Goal: Find specific page/section: Find specific page/section

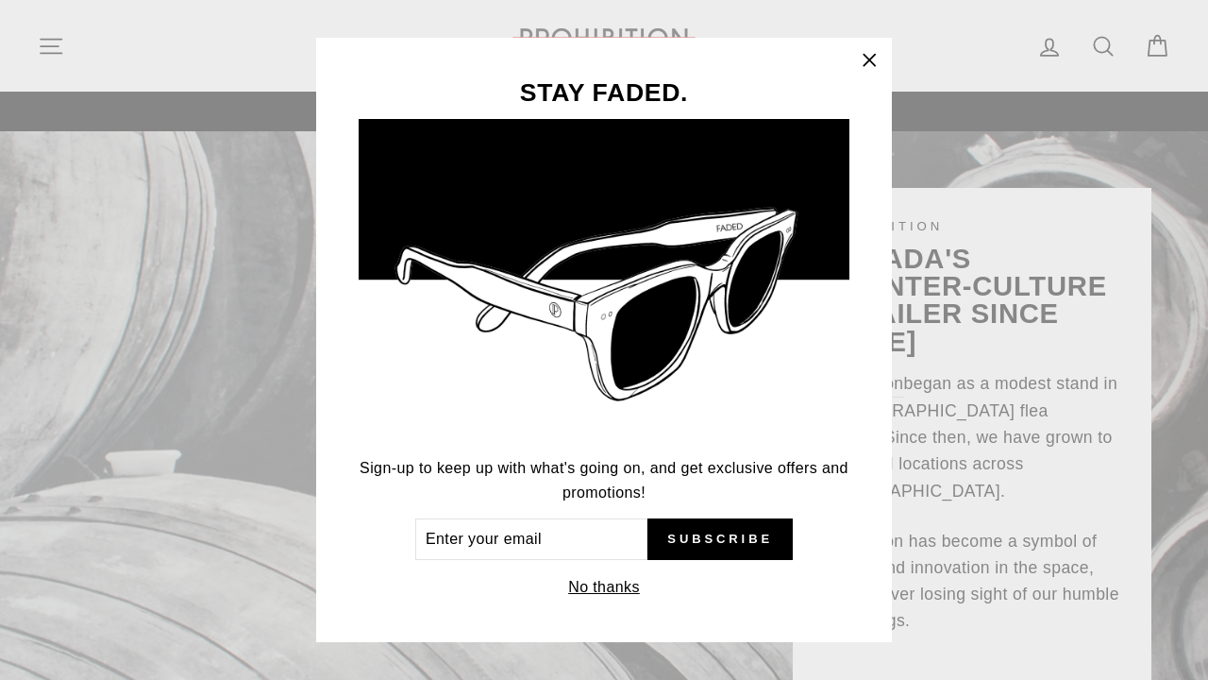
click at [871, 56] on icon "button" at bounding box center [869, 60] width 26 height 26
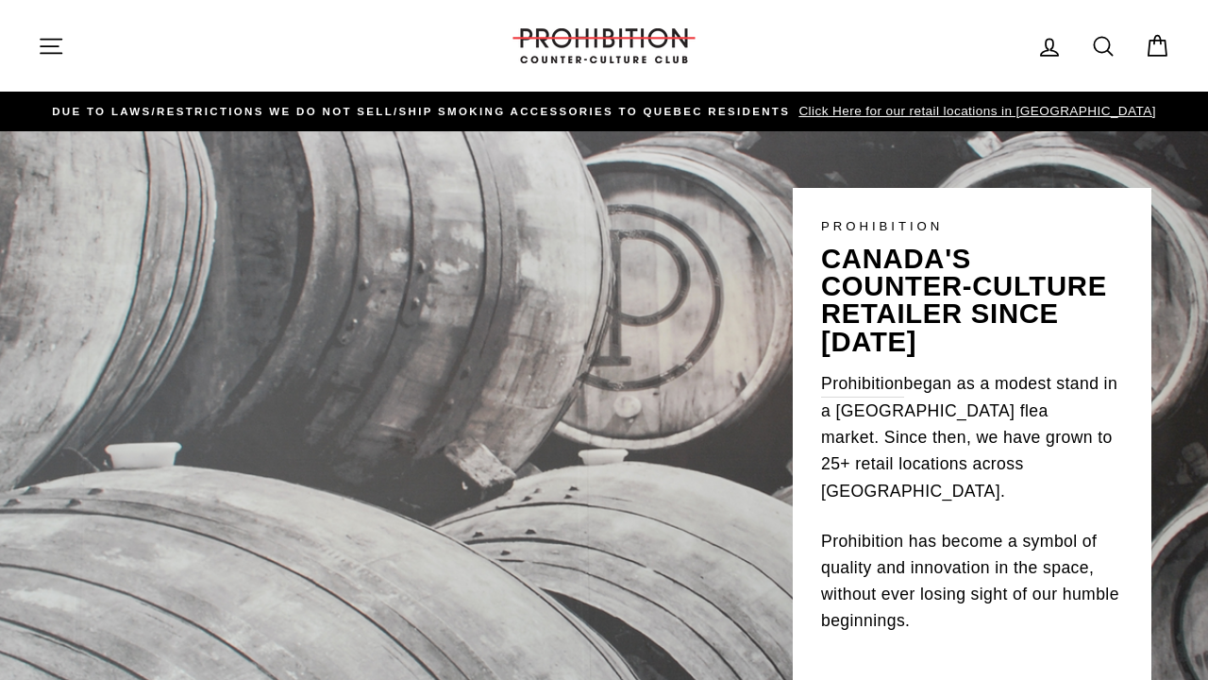
click at [38, 42] on icon "button" at bounding box center [51, 46] width 26 height 26
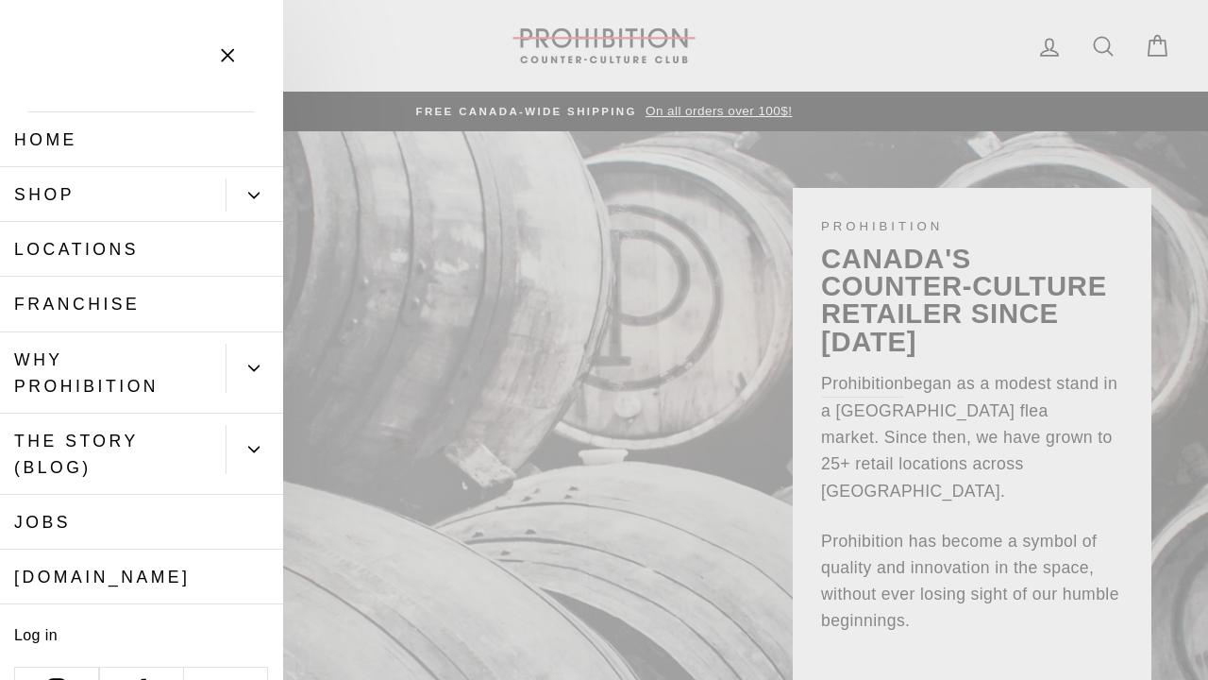
click at [258, 363] on icon "Primary" at bounding box center [253, 367] width 11 height 11
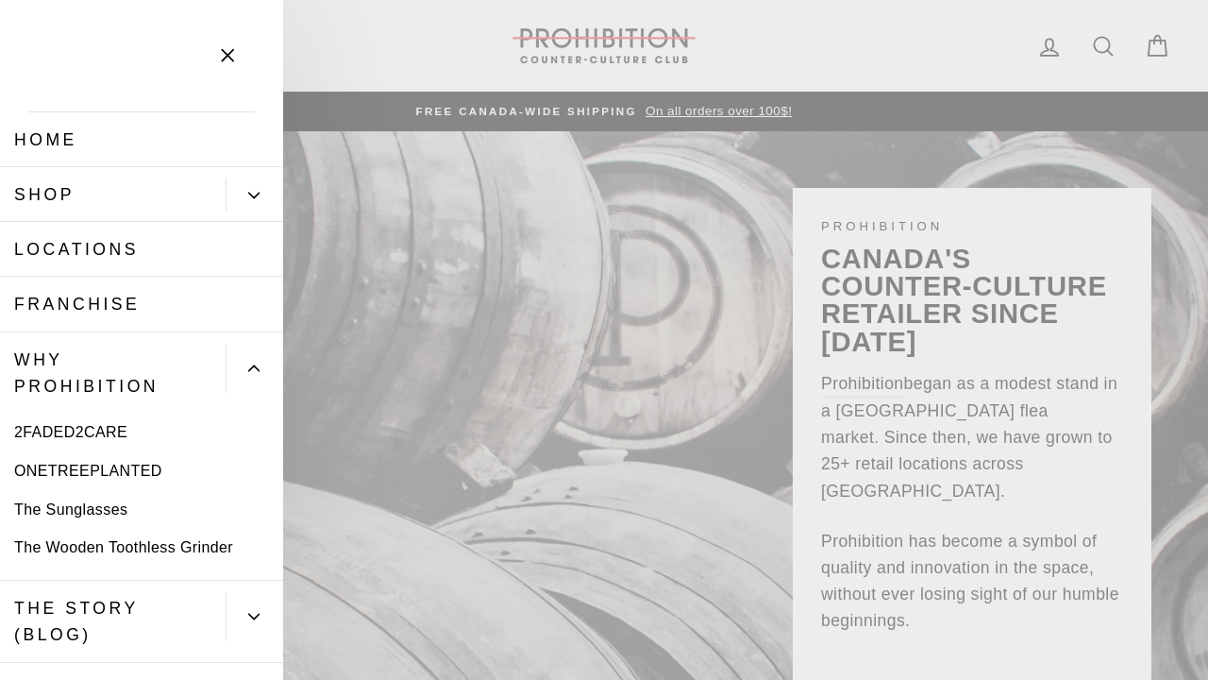
click at [258, 363] on icon "Primary" at bounding box center [253, 367] width 11 height 11
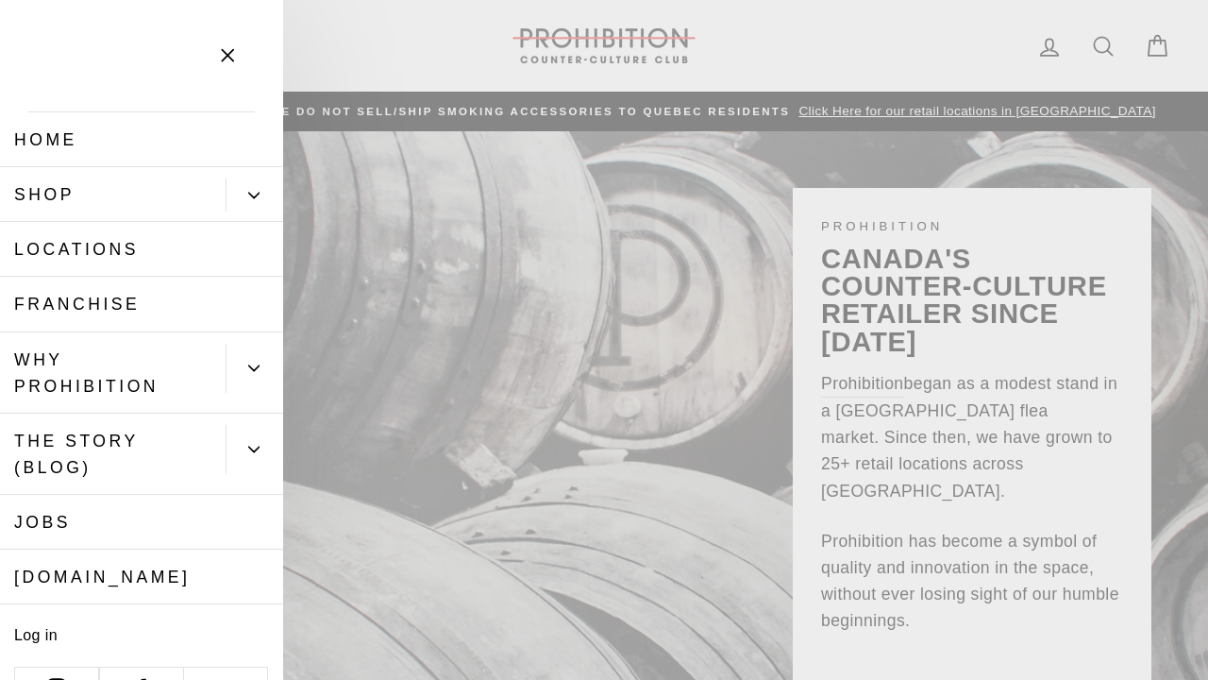
click at [246, 202] on button "Primary" at bounding box center [255, 194] width 58 height 33
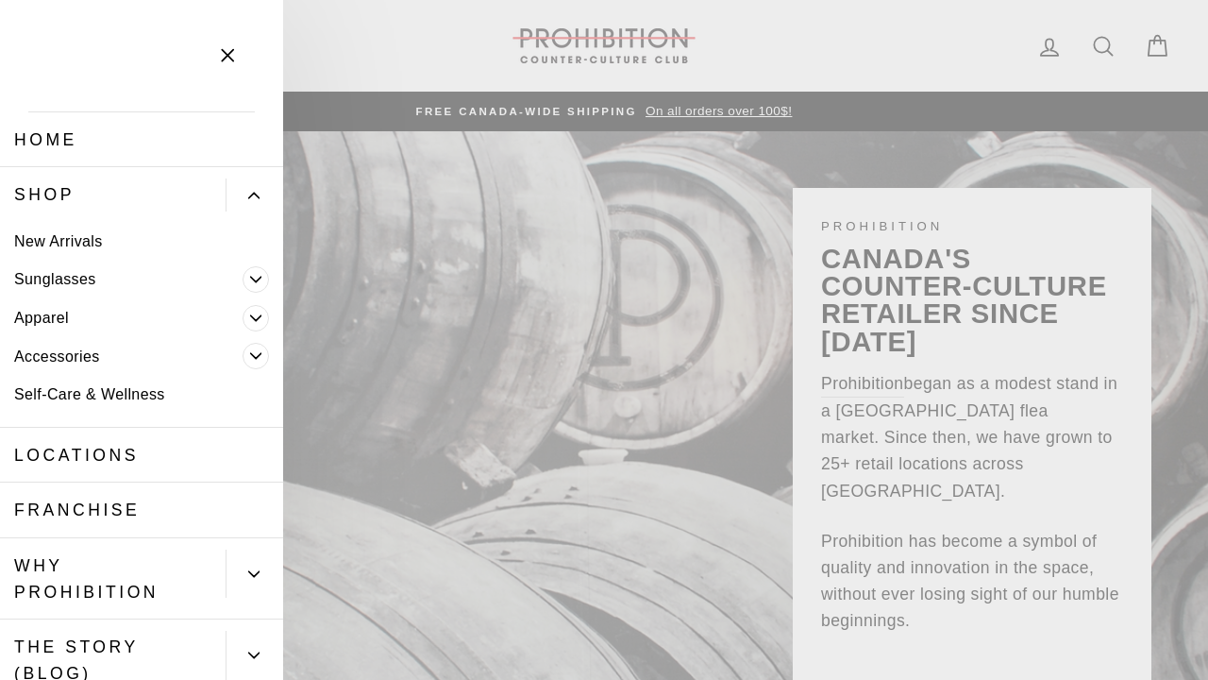
click at [254, 318] on icon "Primary" at bounding box center [255, 317] width 11 height 11
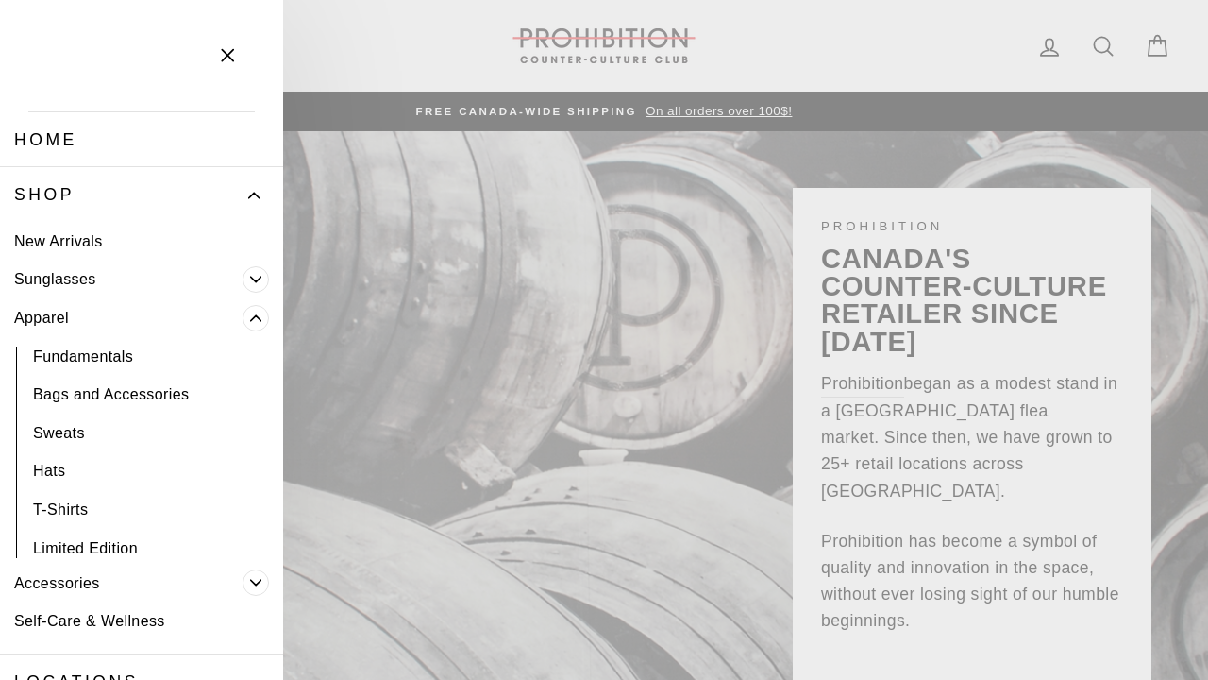
click at [114, 352] on link "Fundamentals" at bounding box center [141, 356] width 283 height 39
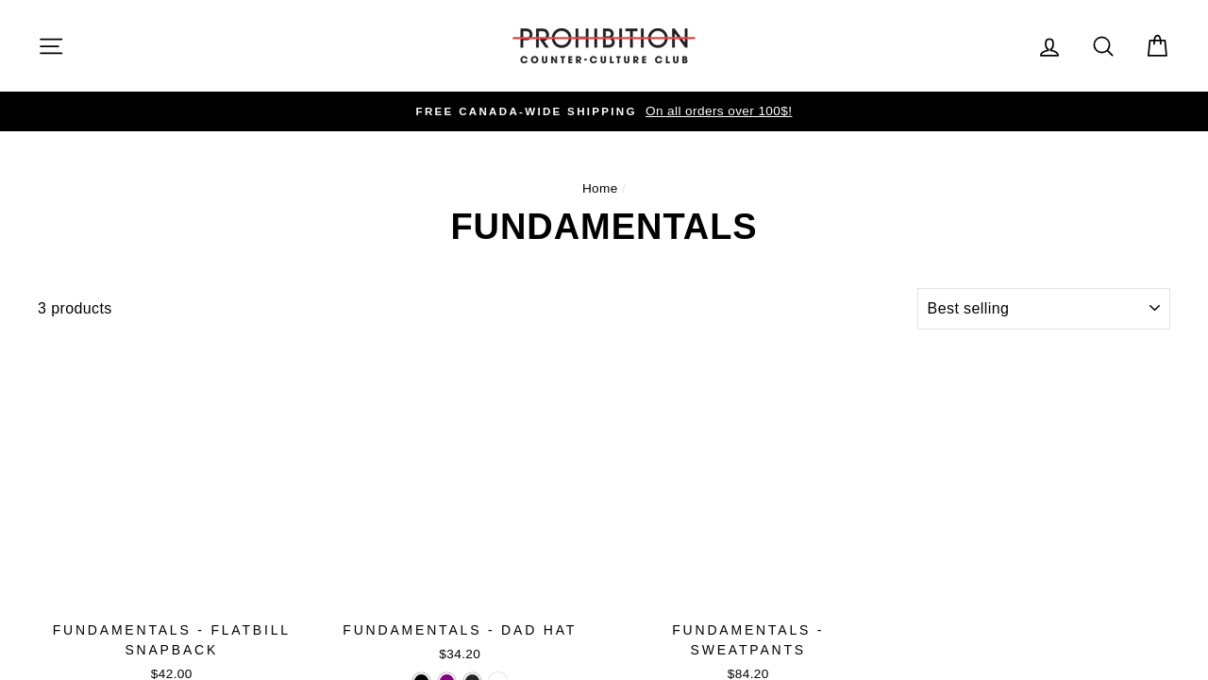
select select "best-selling"
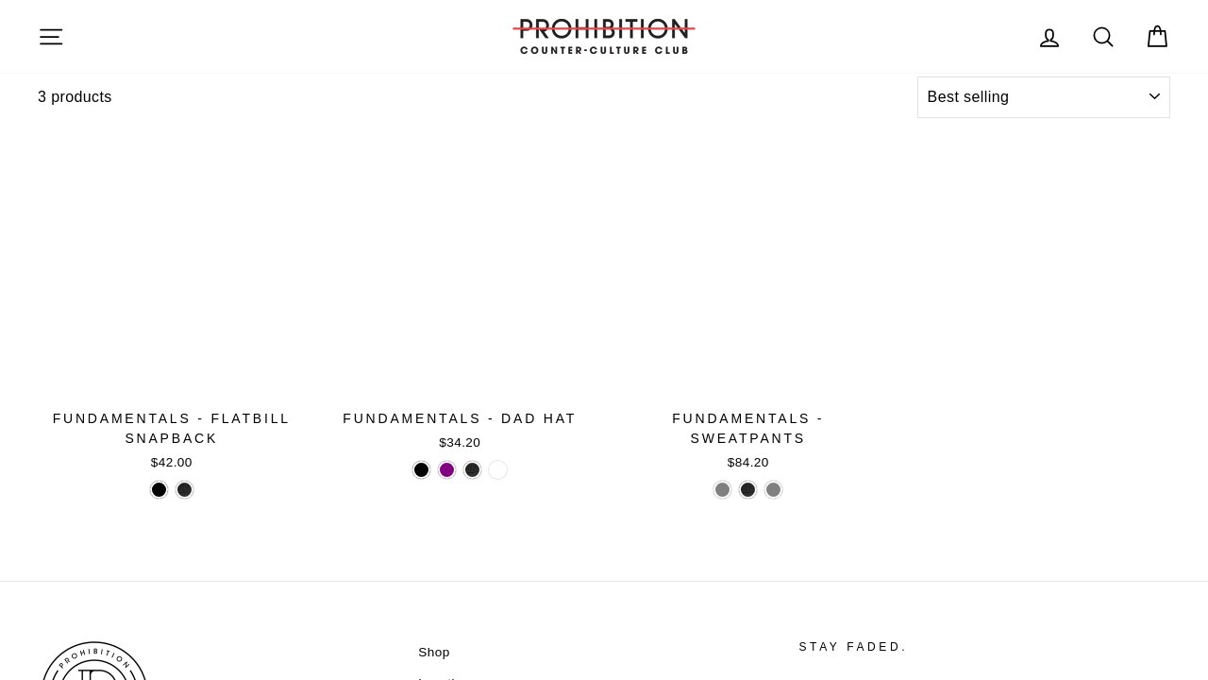
scroll to position [351, 0]
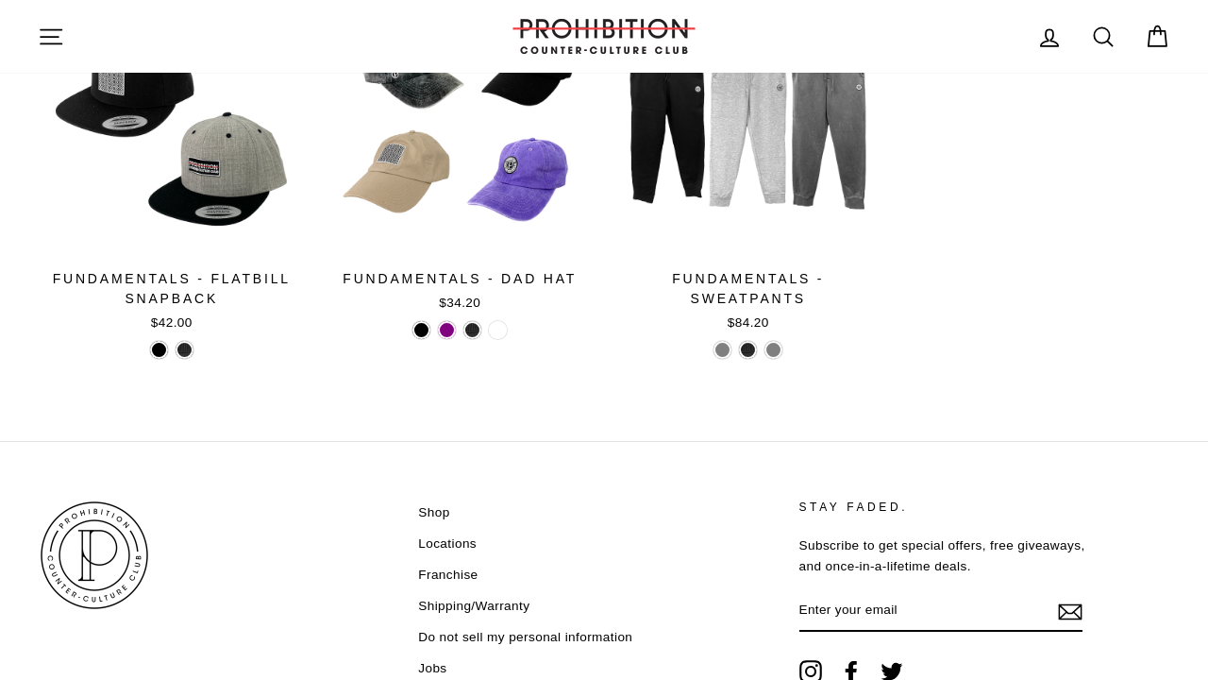
click at [44, 33] on icon "button" at bounding box center [51, 37] width 26 height 26
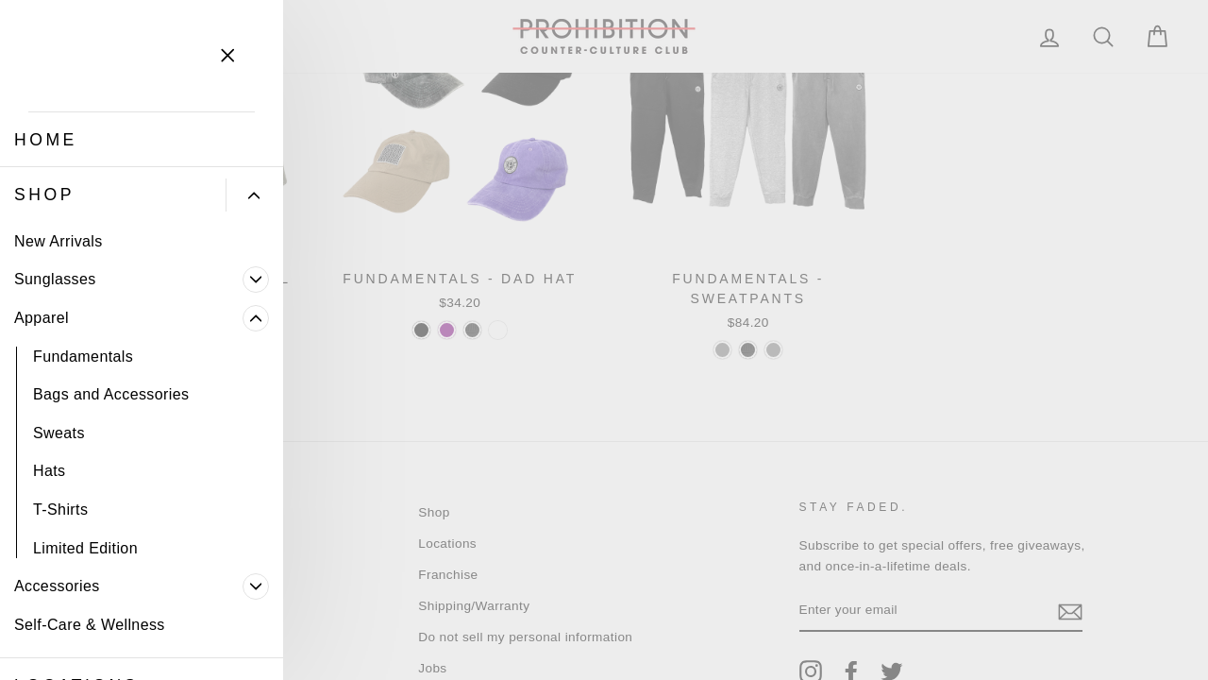
scroll to position [0, 0]
click at [524, 441] on main "Home / Fundamentals Filter 3 products Sort Sort Featured Best selling Alphabeti…" at bounding box center [604, 110] width 1208 height 661
